Goal: Transaction & Acquisition: Purchase product/service

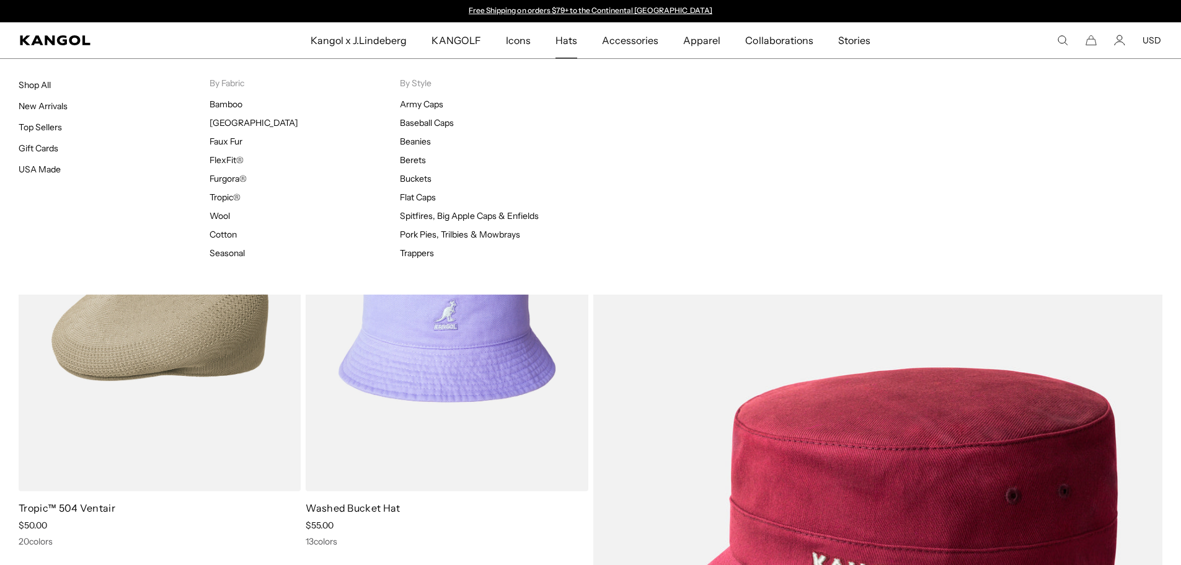
click at [569, 40] on span "Hats" at bounding box center [567, 40] width 22 height 36
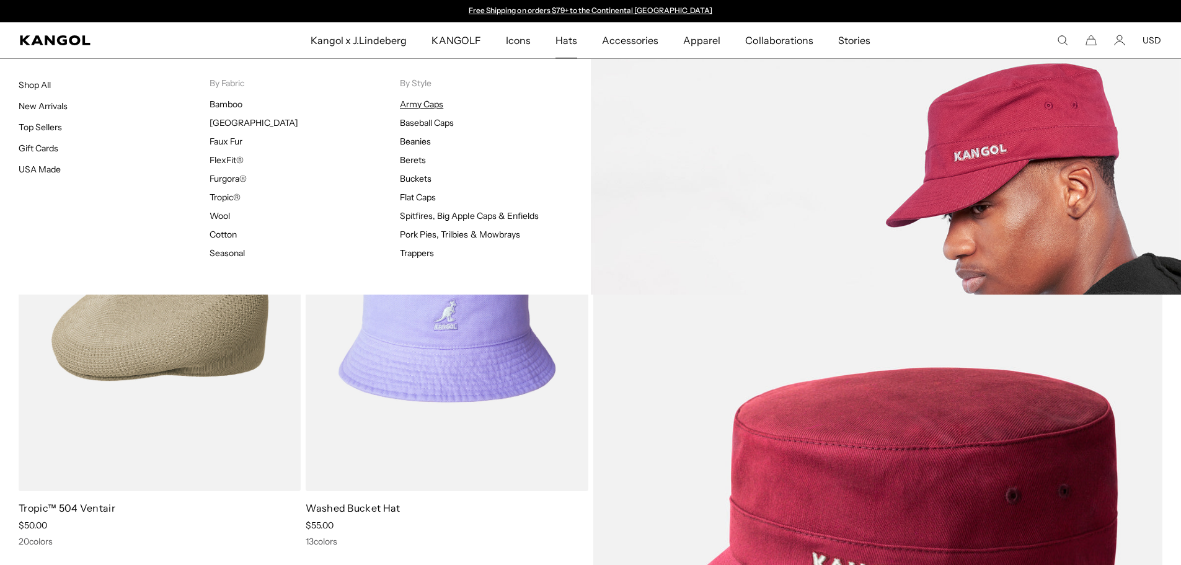
click at [417, 102] on link "Army Caps" at bounding box center [421, 104] width 43 height 11
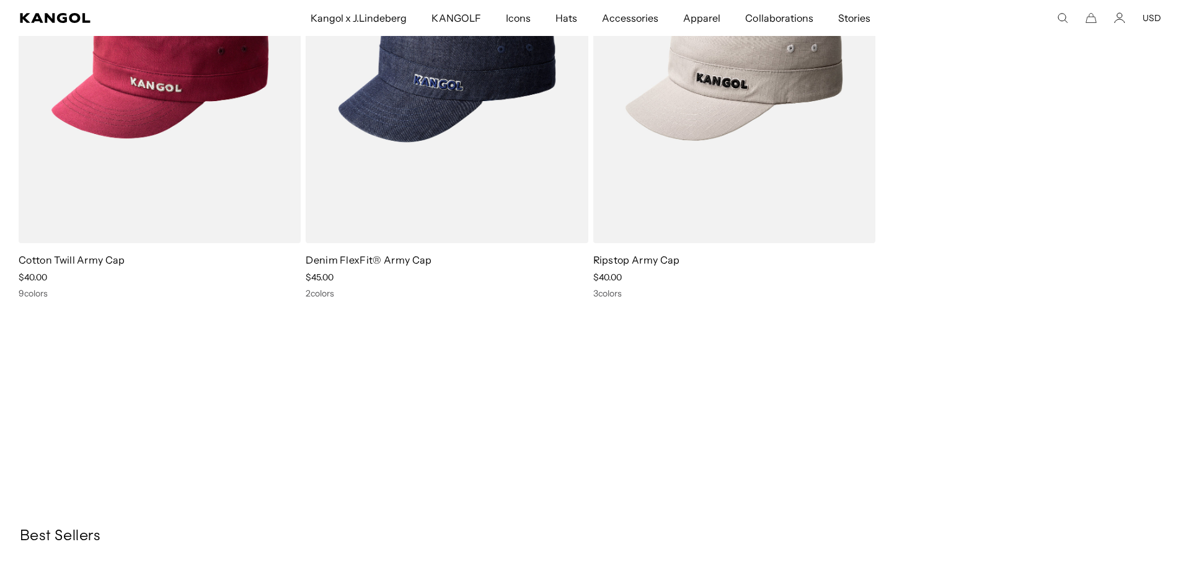
scroll to position [124, 0]
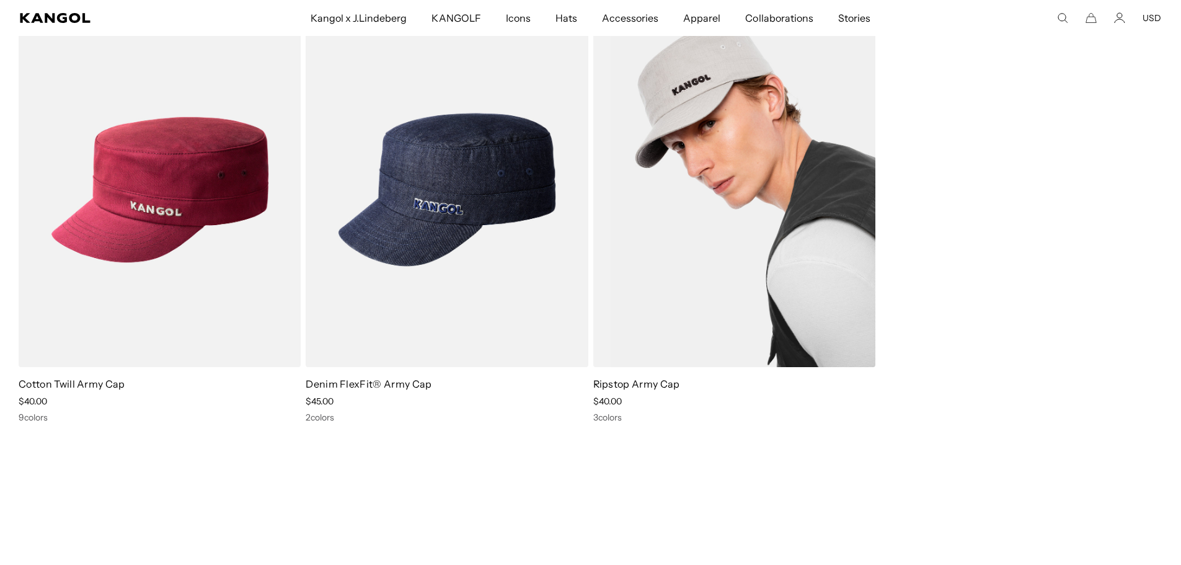
click at [691, 304] on img at bounding box center [734, 189] width 282 height 355
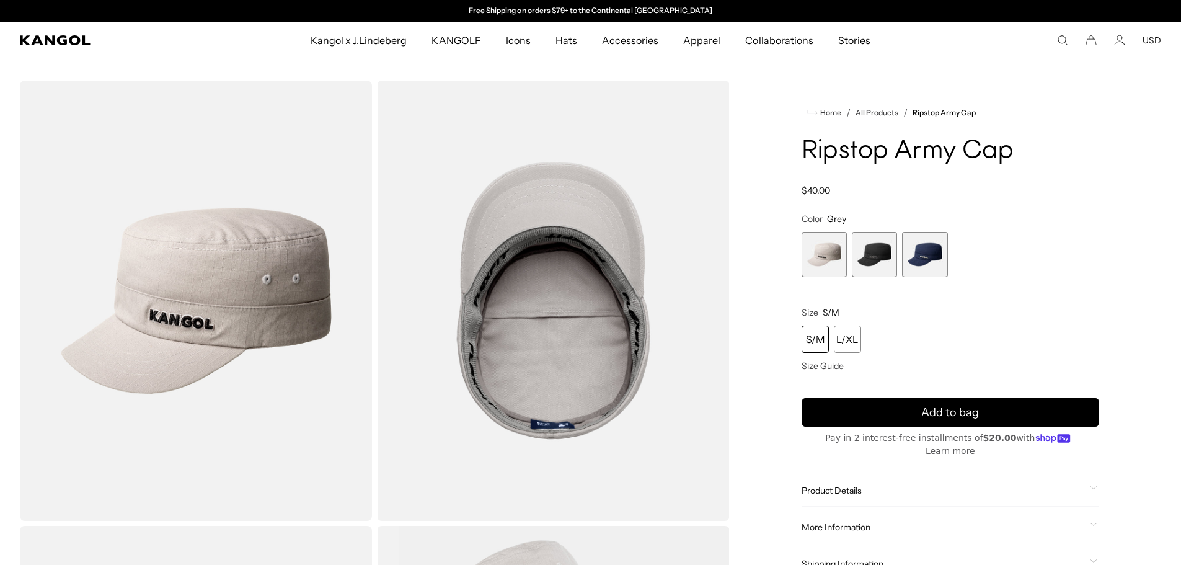
click at [872, 262] on span "2 of 3" at bounding box center [874, 254] width 45 height 45
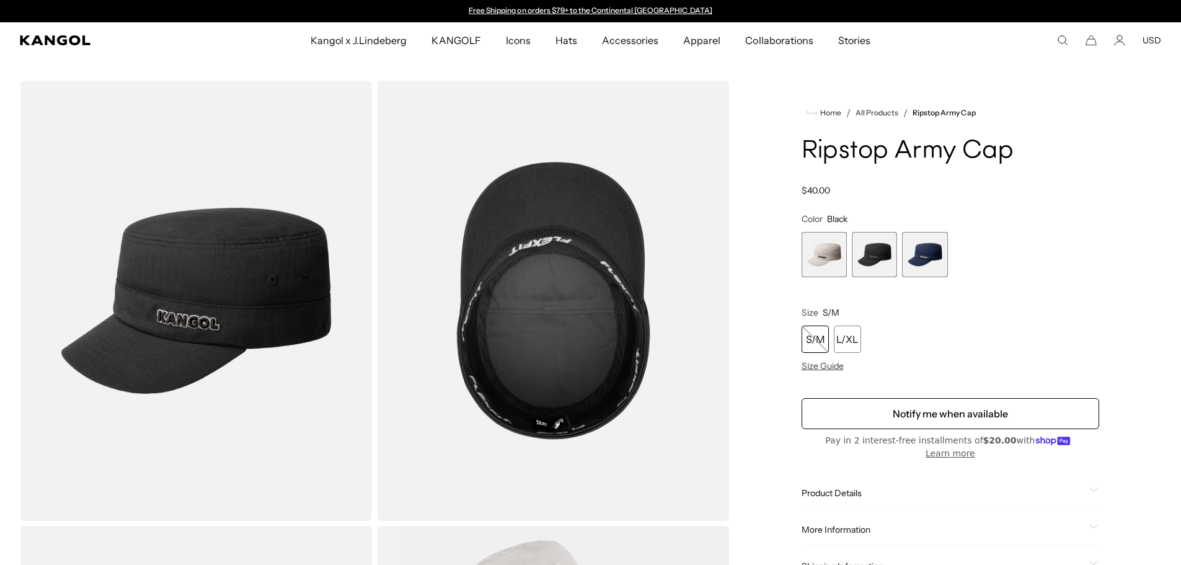
click at [821, 339] on div "S/M" at bounding box center [815, 338] width 27 height 27
click at [924, 251] on span "3 of 3" at bounding box center [924, 254] width 45 height 45
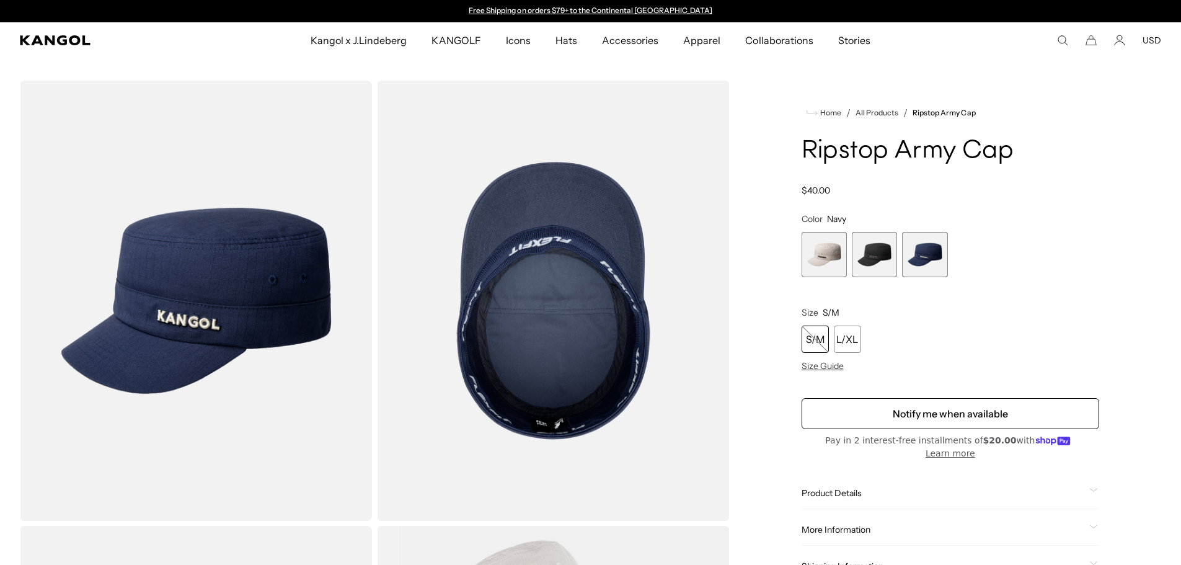
click at [817, 335] on div "S/M" at bounding box center [815, 338] width 27 height 27
click at [821, 257] on span "1 of 3" at bounding box center [824, 254] width 45 height 45
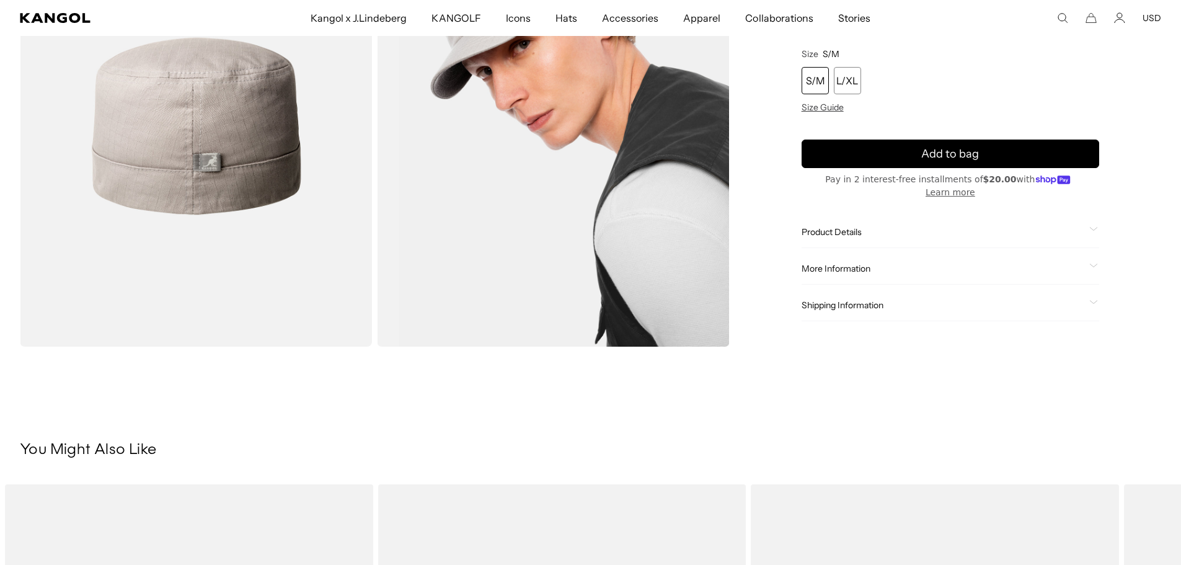
scroll to position [124, 0]
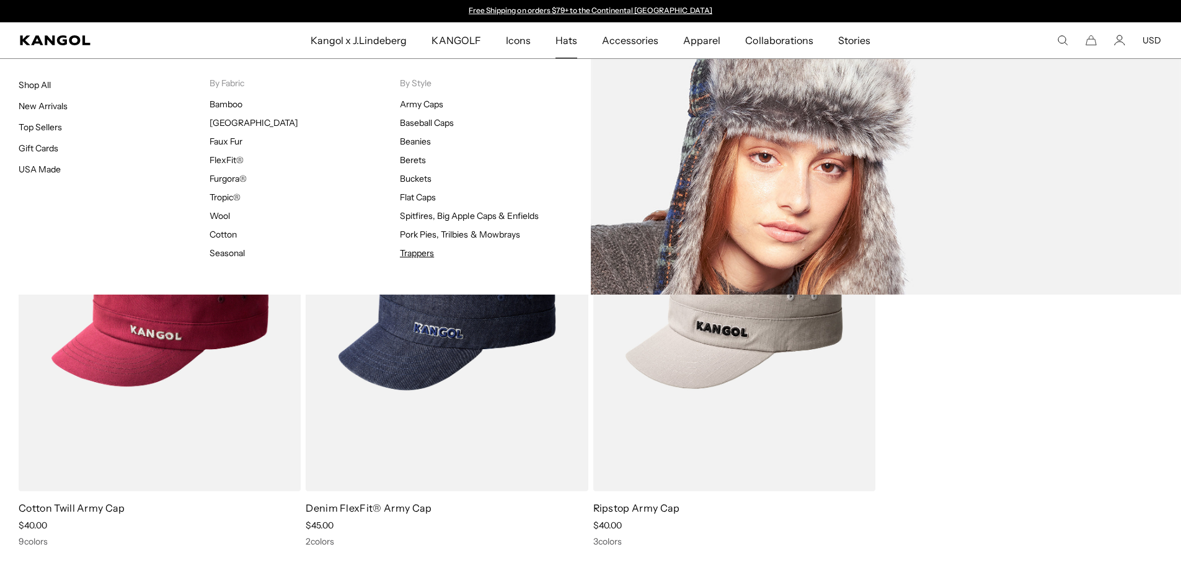
click at [427, 249] on link "Trappers" at bounding box center [417, 252] width 34 height 11
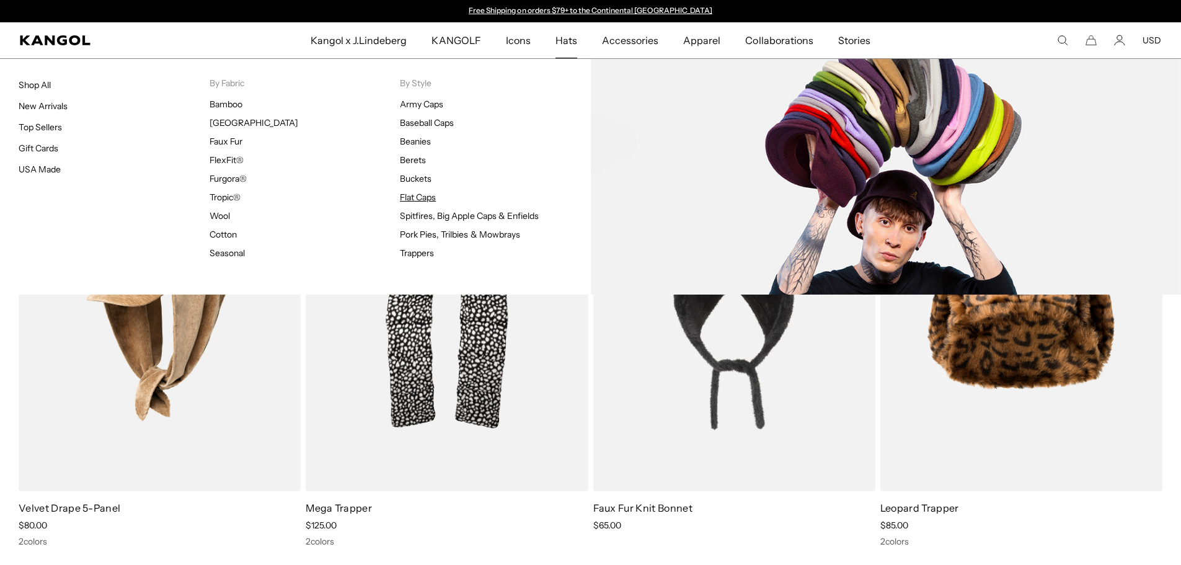
click at [412, 195] on link "Flat Caps" at bounding box center [418, 197] width 36 height 11
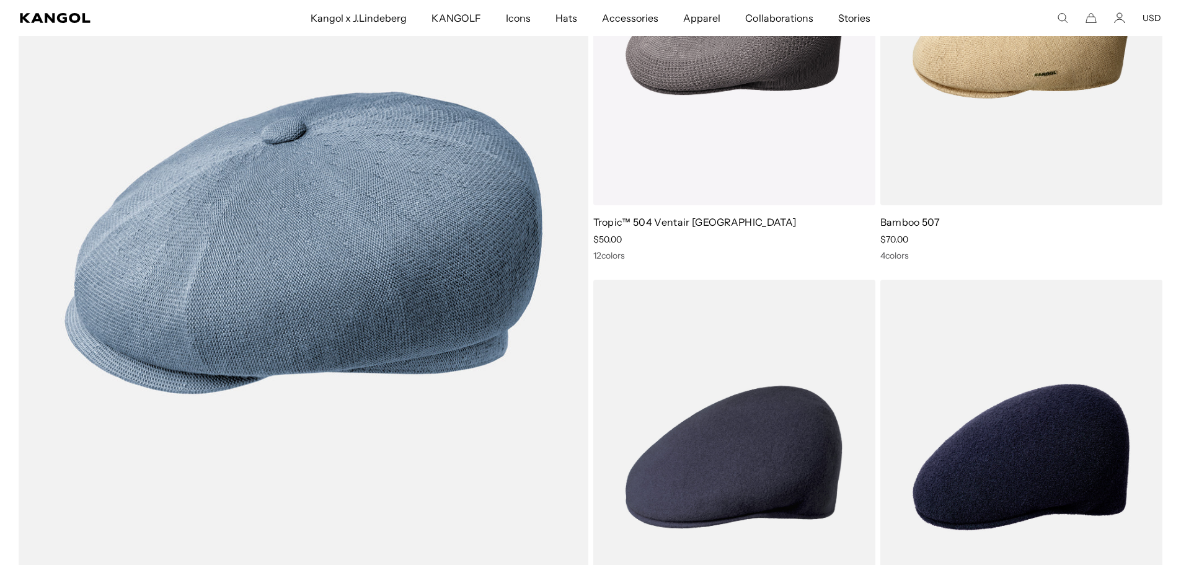
scroll to position [4712, 0]
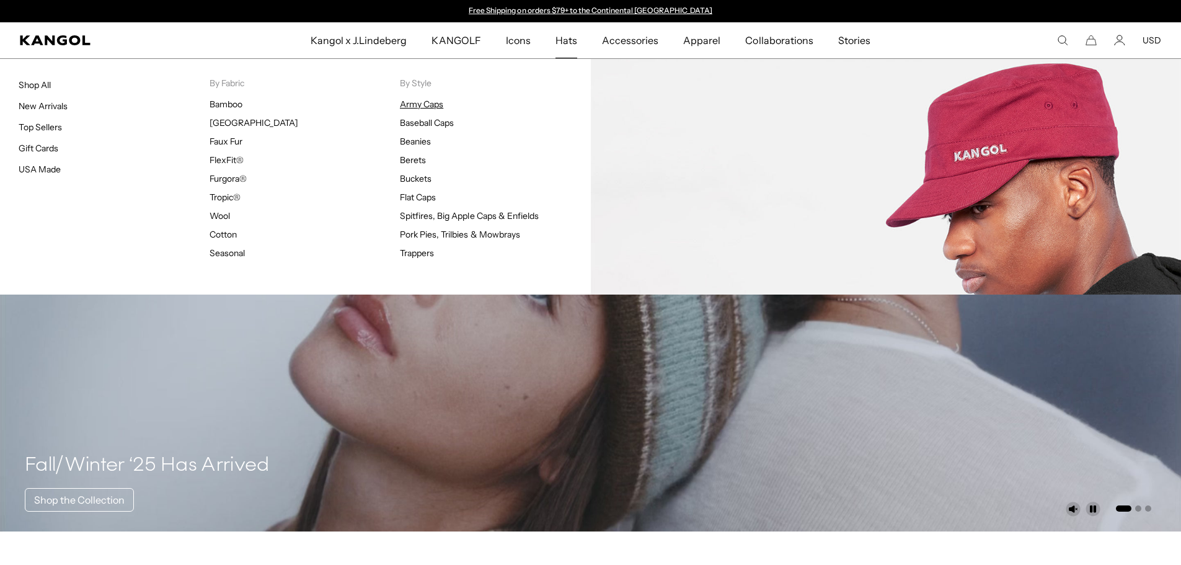
click at [409, 106] on link "Army Caps" at bounding box center [421, 104] width 43 height 11
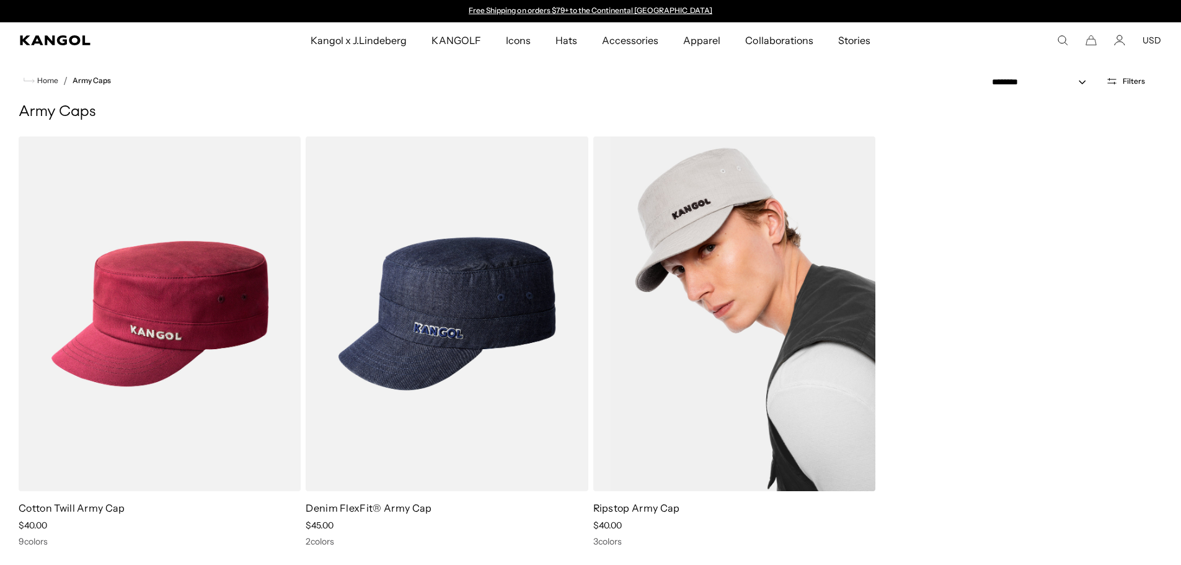
click at [738, 308] on img at bounding box center [734, 313] width 282 height 355
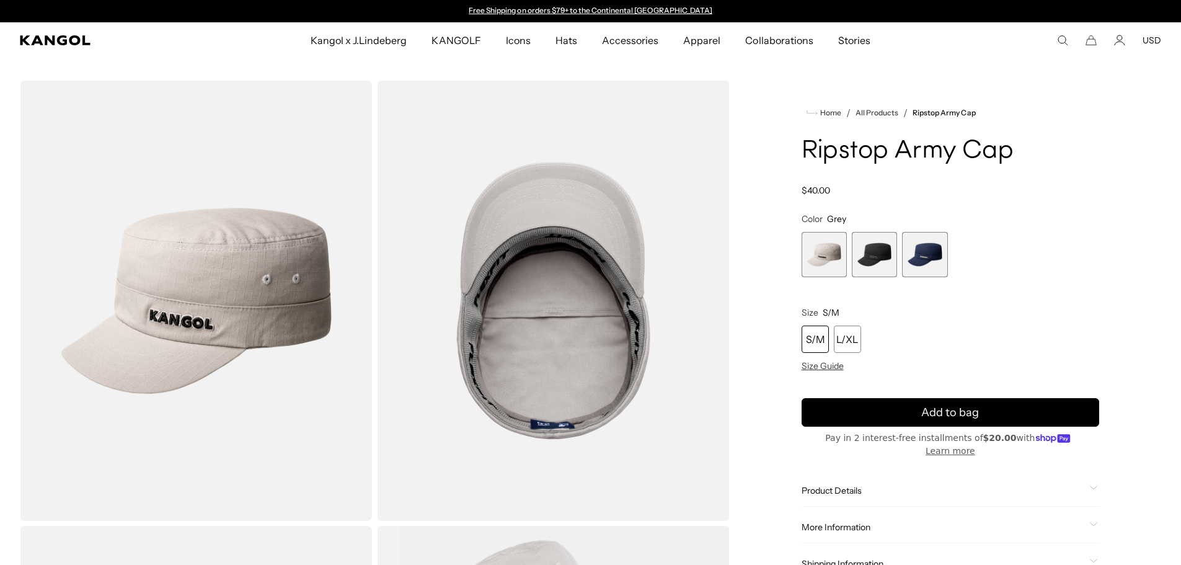
click at [873, 260] on span "2 of 3" at bounding box center [874, 254] width 45 height 45
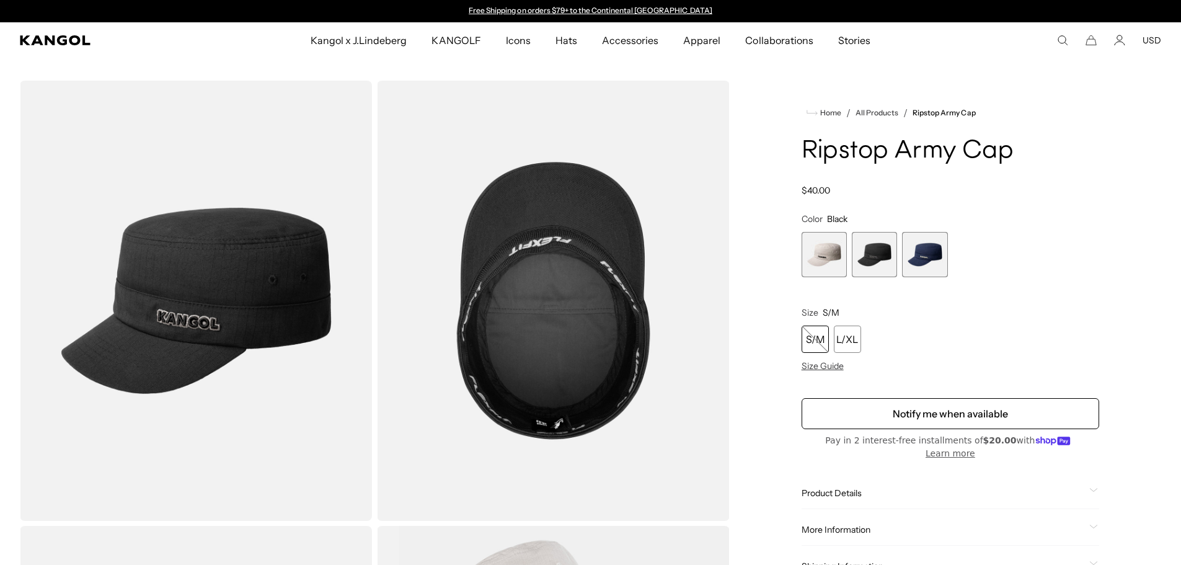
click at [913, 254] on span "3 of 3" at bounding box center [924, 254] width 45 height 45
